Goal: Information Seeking & Learning: Learn about a topic

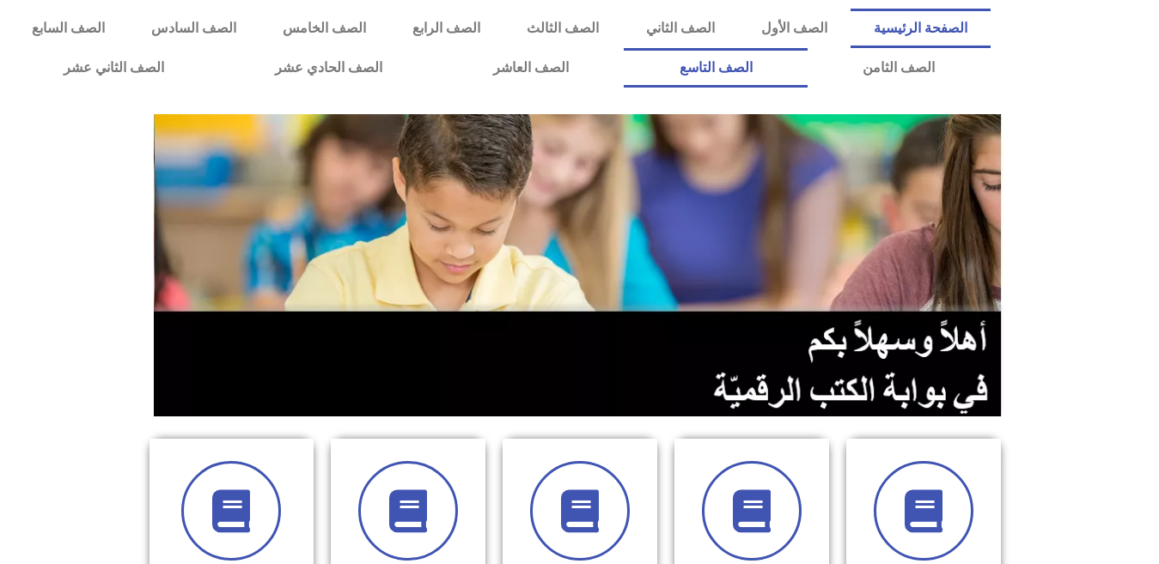
click at [624, 48] on link "الصف التاسع" at bounding box center [716, 68] width 184 height 40
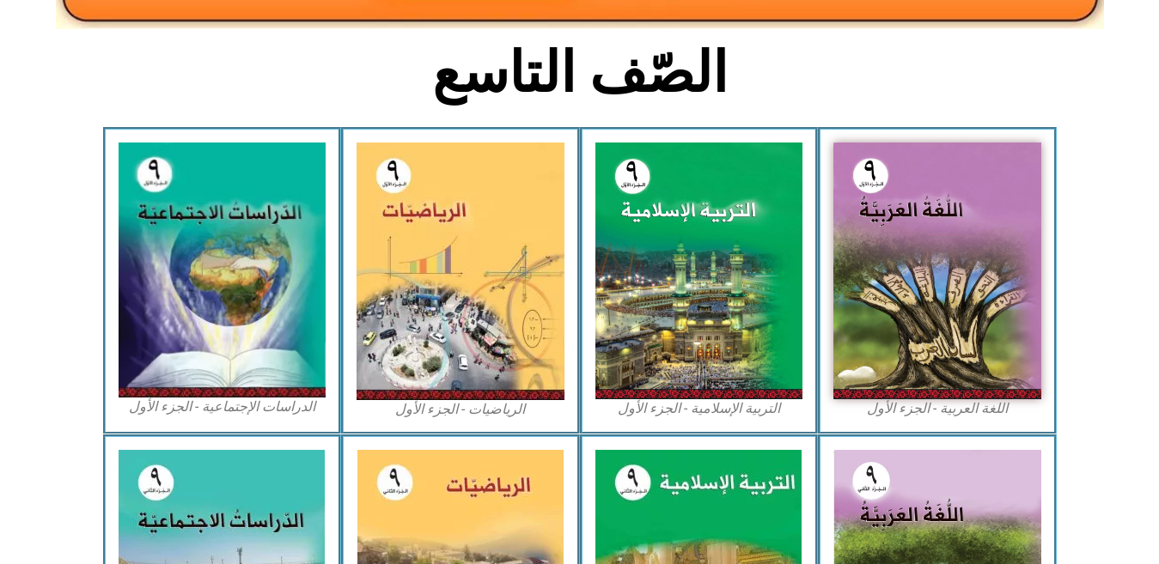
scroll to position [362, 0]
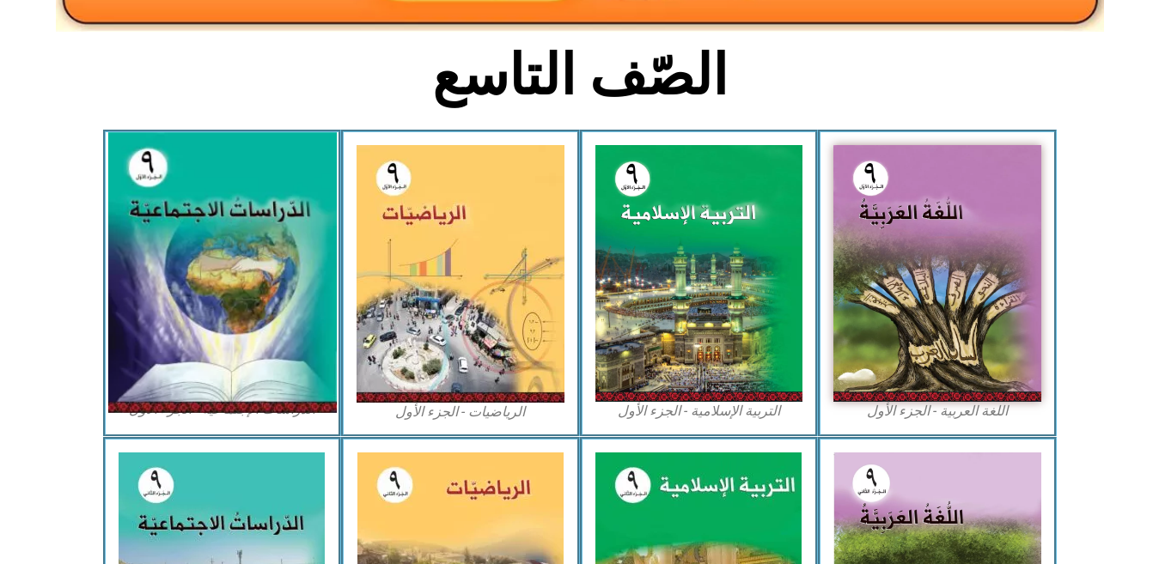
click at [212, 233] on img at bounding box center [221, 273] width 229 height 281
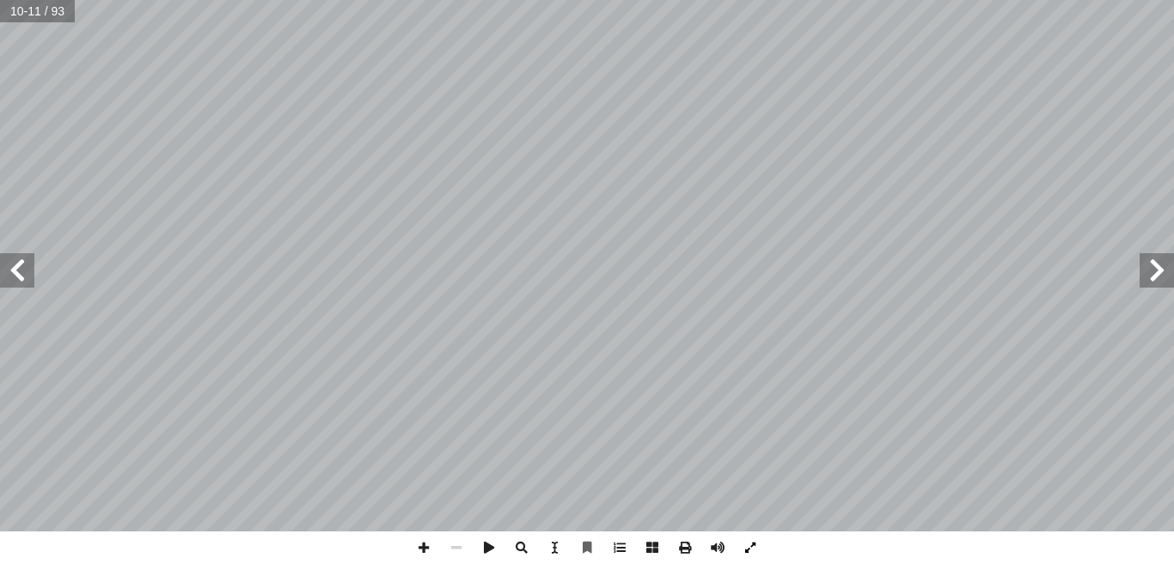
drag, startPoint x: 757, startPoint y: 546, endPoint x: 757, endPoint y: 607, distance: 61.0
click at [757, 546] on span at bounding box center [750, 548] width 33 height 33
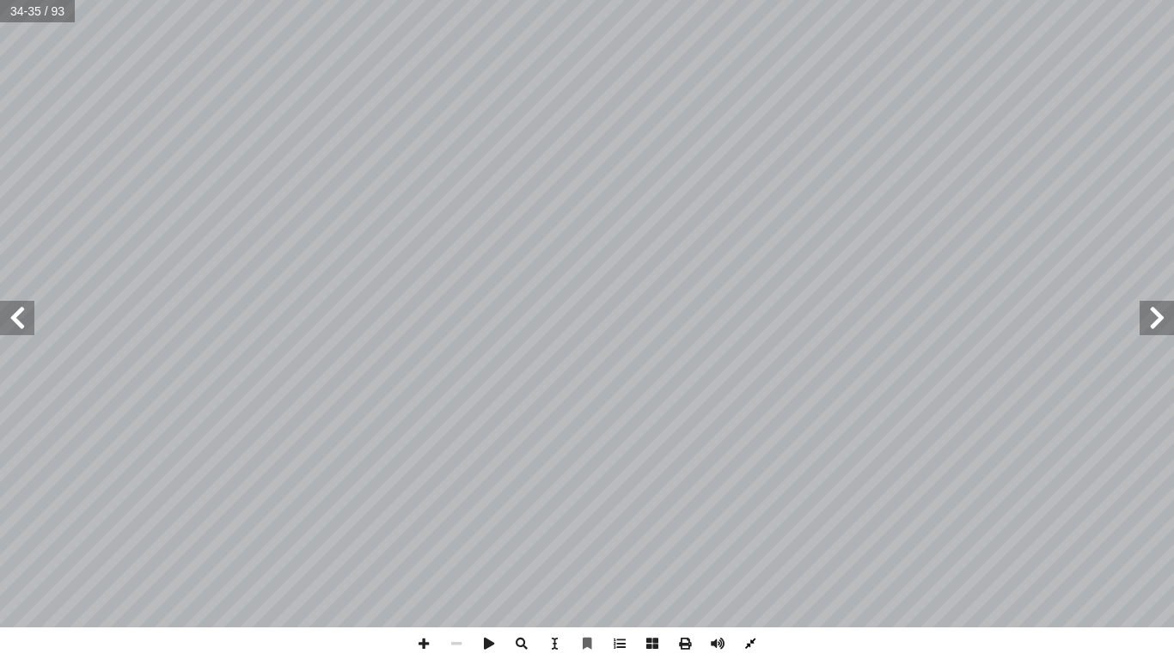
click at [744, 564] on span at bounding box center [750, 643] width 33 height 33
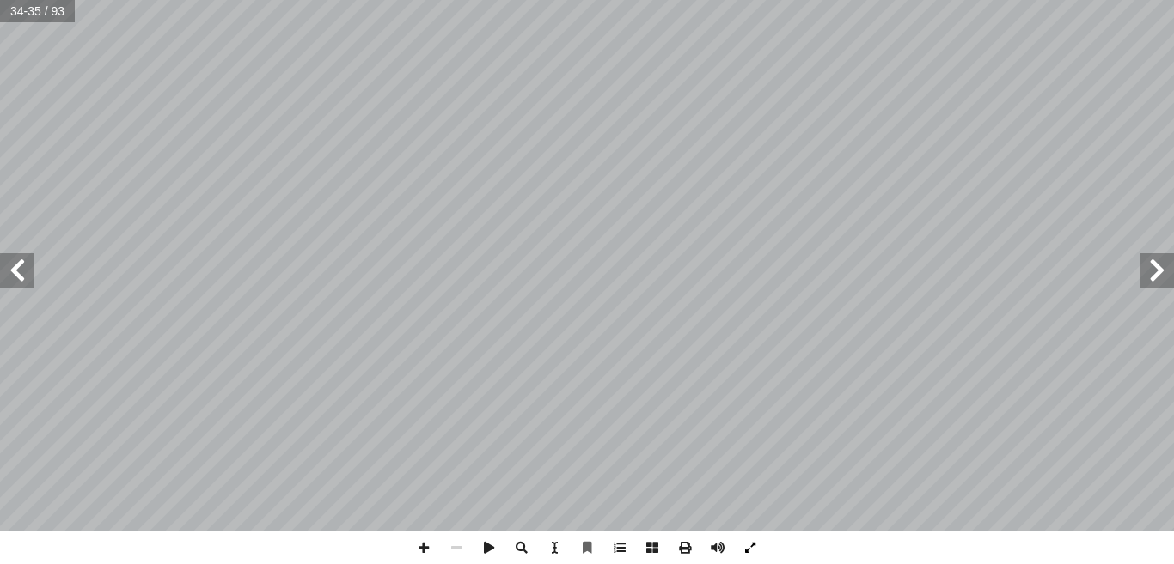
click at [757, 535] on span at bounding box center [750, 548] width 33 height 33
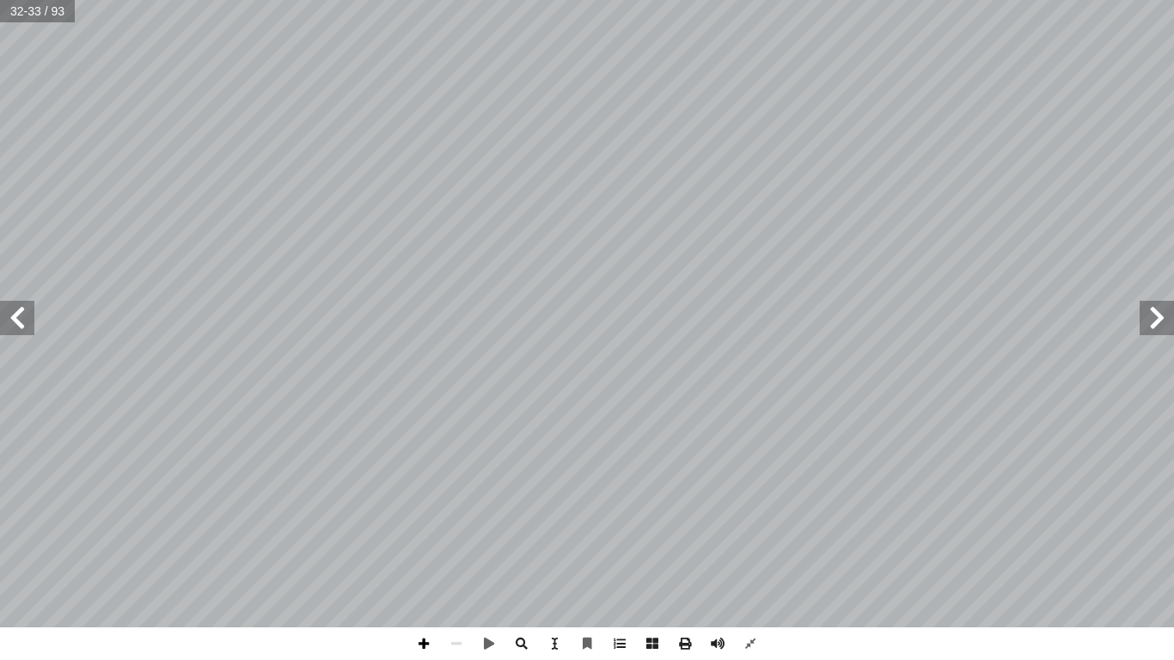
click at [424, 564] on span at bounding box center [423, 643] width 33 height 33
click at [458, 564] on span at bounding box center [456, 643] width 33 height 33
click at [16, 319] on span at bounding box center [17, 318] width 34 height 34
click at [424, 564] on span at bounding box center [423, 643] width 33 height 33
click at [421, 564] on span at bounding box center [423, 643] width 33 height 33
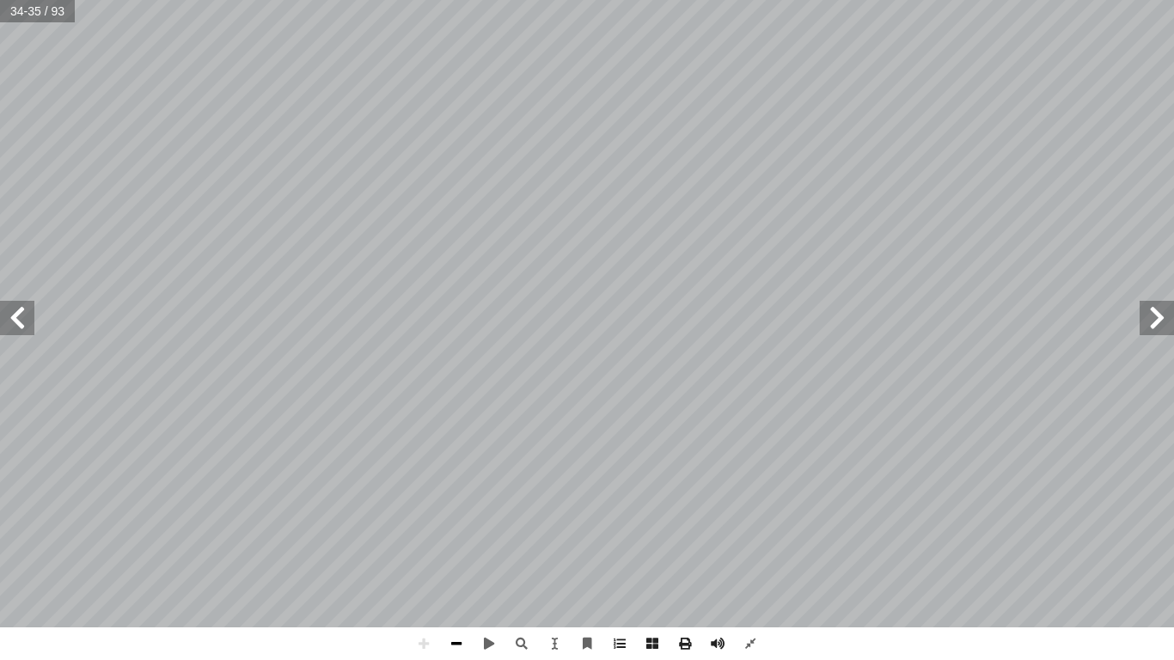
click at [450, 564] on span at bounding box center [456, 643] width 33 height 33
click at [423, 564] on span at bounding box center [423, 643] width 33 height 33
click at [452, 564] on span at bounding box center [456, 643] width 33 height 33
click at [25, 332] on span at bounding box center [17, 318] width 34 height 34
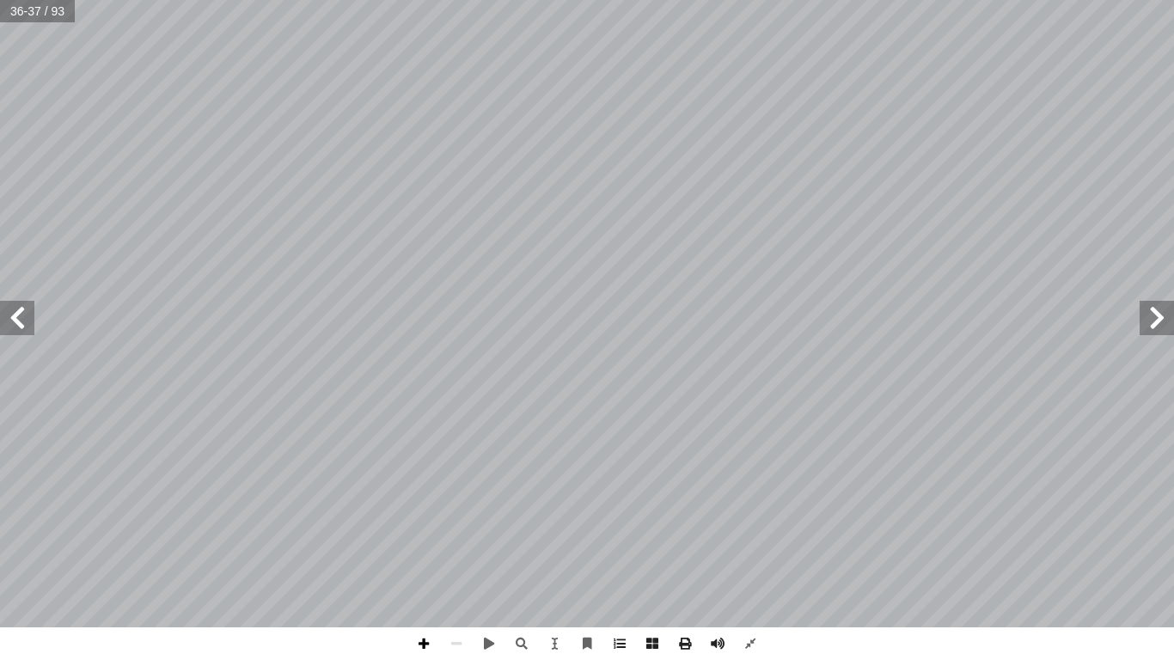
click at [426, 564] on span at bounding box center [423, 643] width 33 height 33
click at [451, 564] on span at bounding box center [456, 643] width 33 height 33
click at [422, 564] on span at bounding box center [423, 643] width 33 height 33
click at [461, 564] on span at bounding box center [456, 643] width 33 height 33
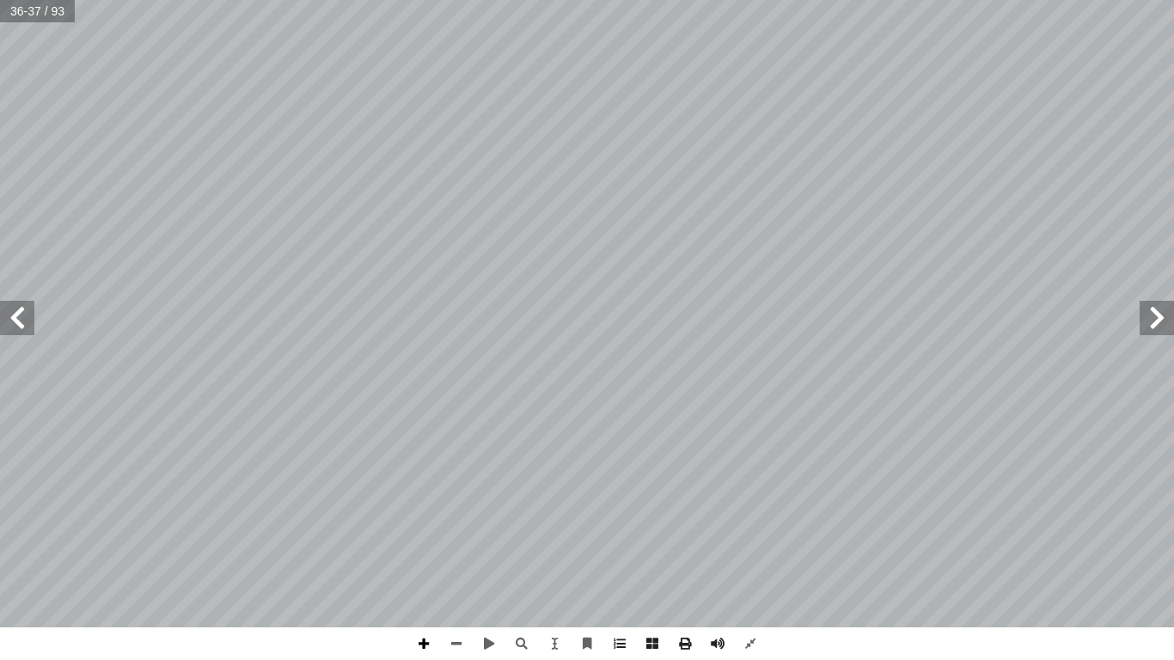
click at [420, 564] on span at bounding box center [423, 643] width 33 height 33
click at [463, 564] on span at bounding box center [456, 643] width 33 height 33
click at [423, 564] on span at bounding box center [423, 643] width 33 height 33
click at [462, 564] on span at bounding box center [456, 643] width 33 height 33
